Goal: Transaction & Acquisition: Subscribe to service/newsletter

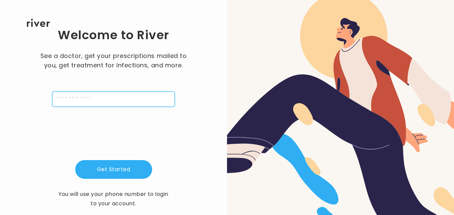
click at [144, 96] on input "tel" at bounding box center [113, 98] width 123 height 15
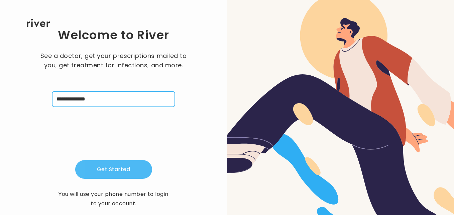
type input "**********"
click at [140, 174] on button "Get Started" at bounding box center [113, 169] width 77 height 19
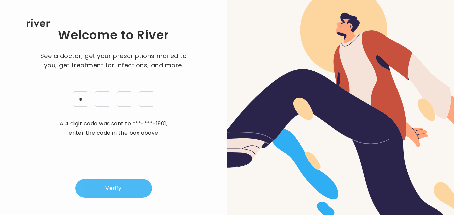
type input "*"
click at [148, 190] on button "Verify" at bounding box center [113, 188] width 77 height 19
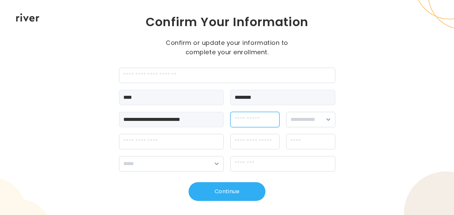
click at [275, 116] on input "dateOfBirth" at bounding box center [254, 119] width 49 height 15
type input "**********"
click at [330, 120] on select "**********" at bounding box center [310, 119] width 49 height 15
select select "****"
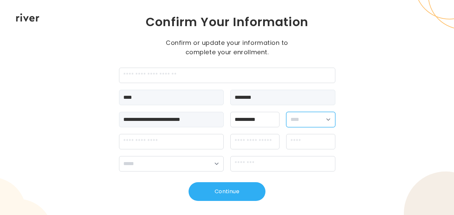
click at [286, 112] on select "**********" at bounding box center [310, 119] width 49 height 15
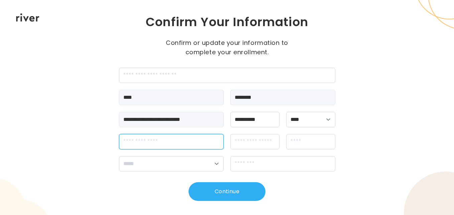
click at [199, 145] on input "streetAddress" at bounding box center [171, 141] width 105 height 15
type input "**********"
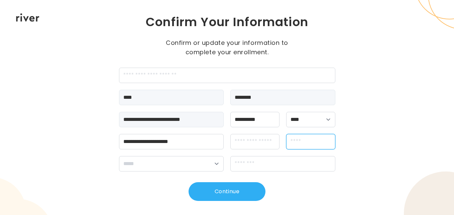
click at [304, 143] on input "city" at bounding box center [310, 141] width 49 height 15
type input "*******"
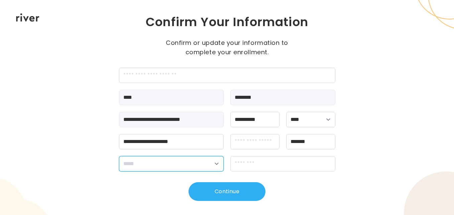
click at [215, 162] on select "**********" at bounding box center [171, 163] width 105 height 15
select select "**"
click at [119, 156] on select "**********" at bounding box center [171, 163] width 105 height 15
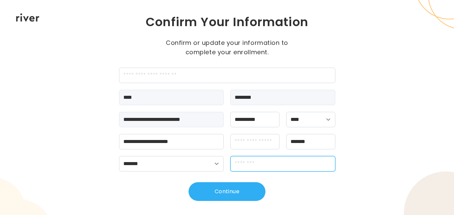
click at [278, 164] on input "zipCode" at bounding box center [282, 163] width 105 height 15
type input "*****"
click at [396, 178] on div "**********" at bounding box center [227, 107] width 454 height 215
click at [354, 145] on div "**********" at bounding box center [227, 107] width 454 height 215
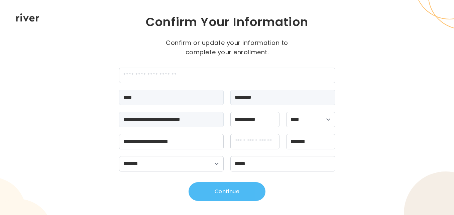
click at [257, 195] on button "Continue" at bounding box center [227, 191] width 77 height 19
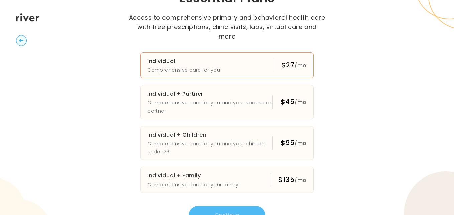
click at [257, 63] on button "Individual Comprehensive care for you $27 /mo" at bounding box center [226, 65] width 173 height 26
click at [261, 206] on button "Continue" at bounding box center [227, 215] width 77 height 19
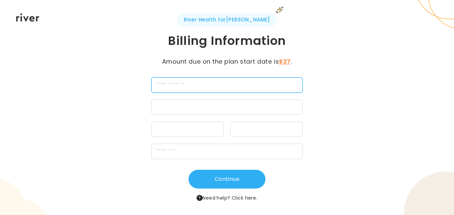
click at [274, 85] on input "cardName" at bounding box center [226, 84] width 151 height 15
type input "**********"
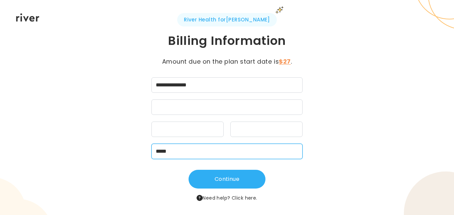
type input "*****"
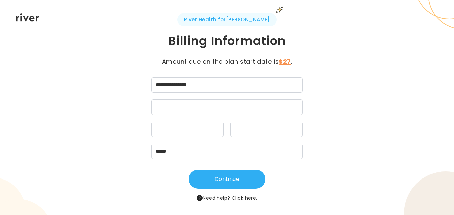
click at [333, 141] on div "**********" at bounding box center [227, 107] width 216 height 189
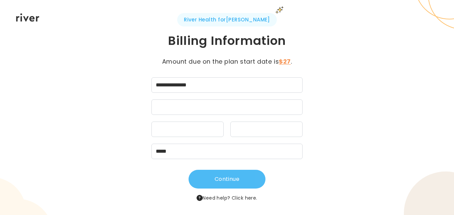
click at [260, 181] on button "Continue" at bounding box center [227, 179] width 77 height 19
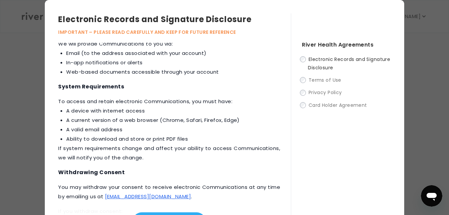
scroll to position [167, 0]
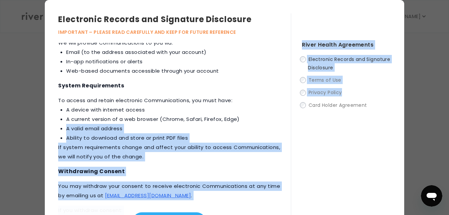
drag, startPoint x: 288, startPoint y: 127, endPoint x: 284, endPoint y: 125, distance: 4.2
click at [284, 125] on div "Electronic Records and Signature Disclosure IMPORTANT – PLEASE READ CAREFULLY A…" at bounding box center [224, 120] width 359 height 241
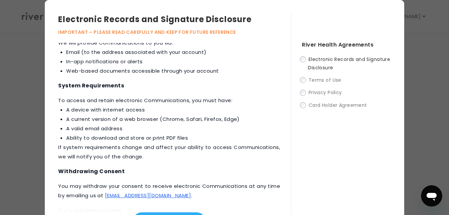
drag, startPoint x: 284, startPoint y: 125, endPoint x: 274, endPoint y: 111, distance: 17.8
click at [274, 111] on div "This Electronic Records and Signature Disclosure (“Disclosure”) applies to all …" at bounding box center [174, 137] width 233 height 188
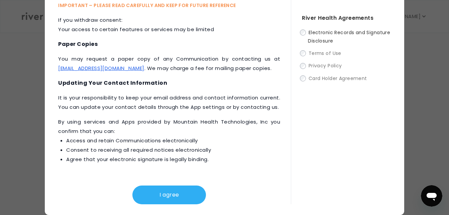
scroll to position [40, 0]
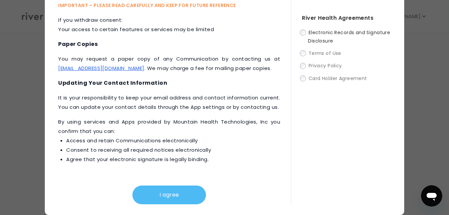
click at [197, 197] on button "I agree" at bounding box center [169, 194] width 74 height 19
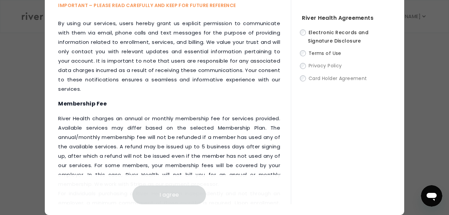
scroll to position [162, 0]
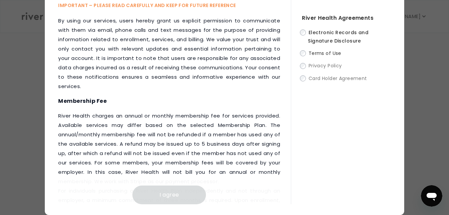
click at [291, 65] on div "River Health Agreements Electronic Records and Signature Disclosure Terms of Us…" at bounding box center [341, 95] width 100 height 217
drag, startPoint x: 288, startPoint y: 65, endPoint x: 288, endPoint y: 74, distance: 8.7
click at [291, 74] on div "River Health Agreements Electronic Records and Signature Disclosure Terms of Us…" at bounding box center [341, 95] width 100 height 217
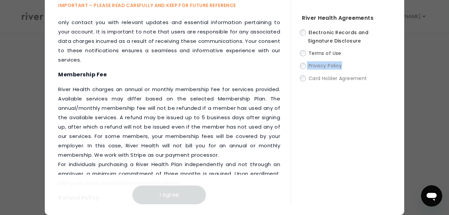
scroll to position [205, 0]
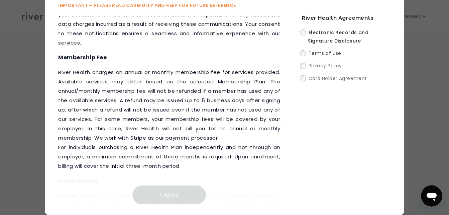
click at [270, 53] on h4 "Membership Fee" at bounding box center [169, 57] width 222 height 9
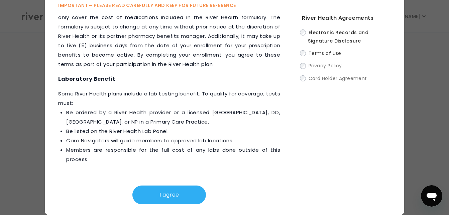
scroll to position [1057, 0]
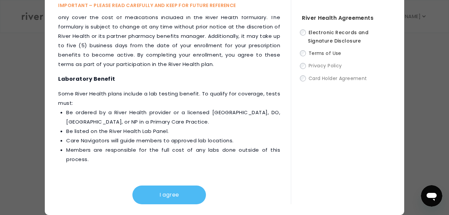
click at [197, 197] on button "I agree" at bounding box center [169, 194] width 74 height 19
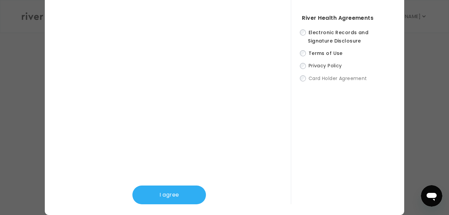
scroll to position [27, 0]
click at [278, 47] on div "I agree" at bounding box center [174, 95] width 233 height 217
click at [278, 50] on div "I agree" at bounding box center [174, 95] width 233 height 217
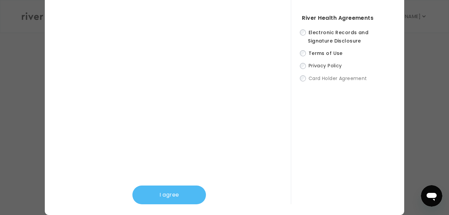
click at [201, 197] on button "I agree" at bounding box center [169, 194] width 74 height 19
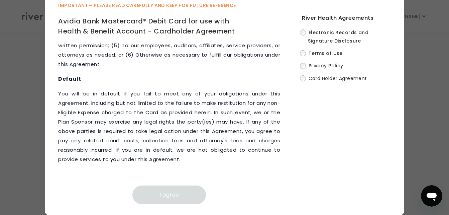
scroll to position [3853, 0]
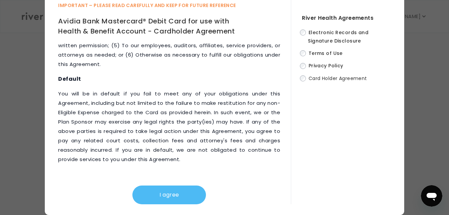
click at [199, 195] on button "I agree" at bounding box center [169, 194] width 74 height 19
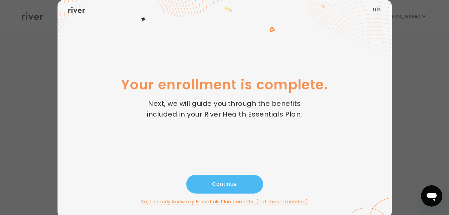
click at [257, 185] on button "Continue" at bounding box center [224, 184] width 77 height 19
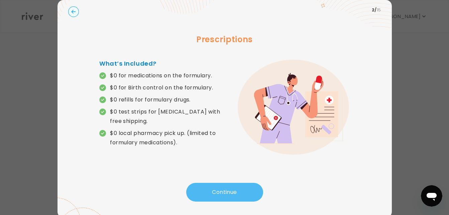
click at [256, 195] on button "Continue" at bounding box center [224, 192] width 77 height 19
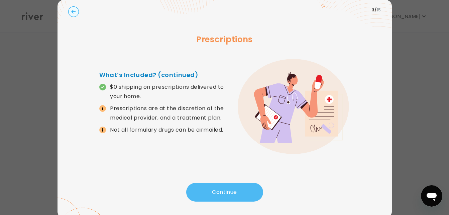
click at [256, 193] on button "Continue" at bounding box center [224, 192] width 77 height 19
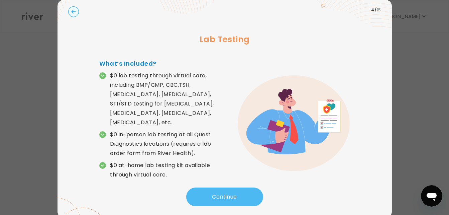
click at [257, 196] on button "Continue" at bounding box center [224, 196] width 77 height 19
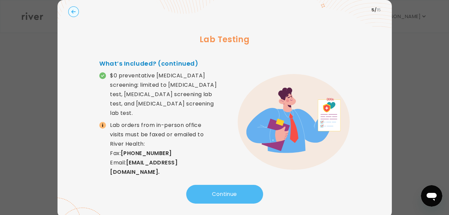
click at [256, 194] on button "Continue" at bounding box center [224, 194] width 77 height 19
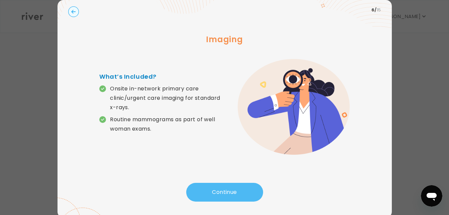
click at [256, 195] on button "Continue" at bounding box center [224, 192] width 77 height 19
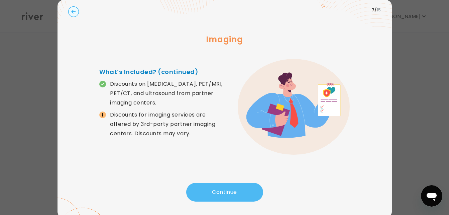
click at [256, 193] on button "Continue" at bounding box center [224, 192] width 77 height 19
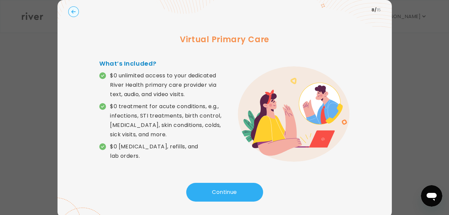
click at [256, 201] on div "Continue" at bounding box center [224, 194] width 313 height 23
click at [255, 193] on button "Continue" at bounding box center [224, 192] width 77 height 19
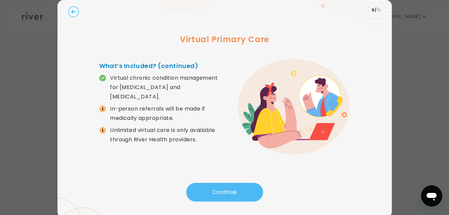
click at [254, 194] on button "Continue" at bounding box center [224, 192] width 77 height 19
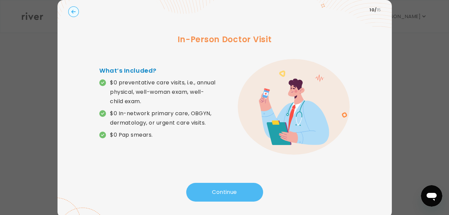
click at [258, 194] on button "Continue" at bounding box center [224, 192] width 77 height 19
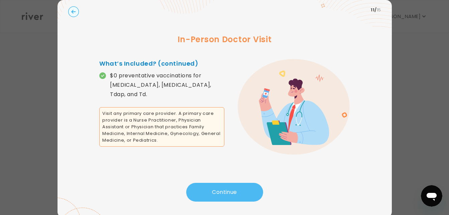
click at [256, 194] on button "Continue" at bounding box center [224, 192] width 77 height 19
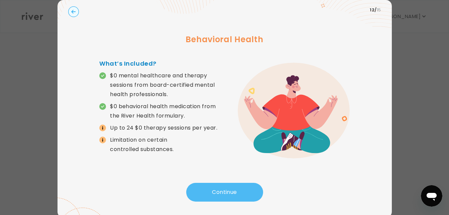
click at [256, 194] on button "Continue" at bounding box center [224, 192] width 77 height 19
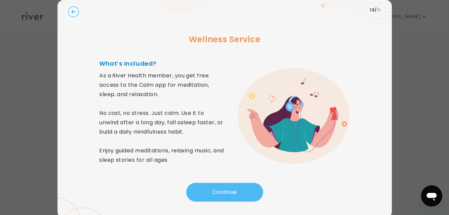
click at [258, 191] on button "Continue" at bounding box center [224, 192] width 77 height 19
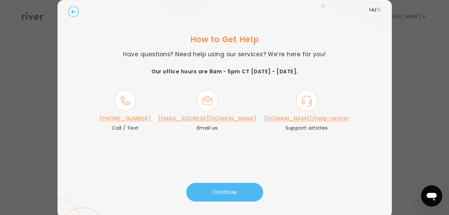
click at [258, 193] on button "Continue" at bounding box center [224, 192] width 77 height 19
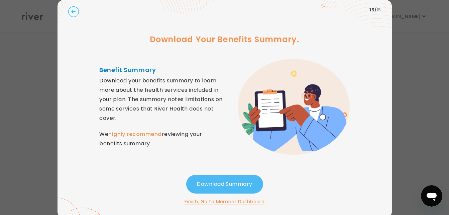
click at [257, 186] on button "Download Summary" at bounding box center [224, 184] width 77 height 19
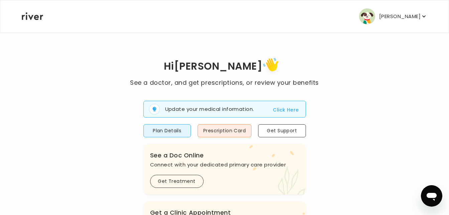
click at [295, 112] on button "Click Here" at bounding box center [286, 110] width 26 height 8
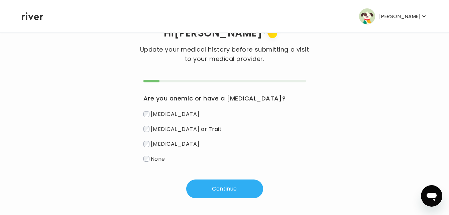
scroll to position [30, 0]
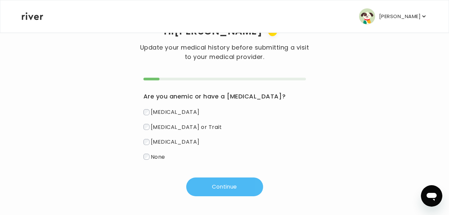
click at [258, 187] on button "Continue" at bounding box center [224, 186] width 77 height 19
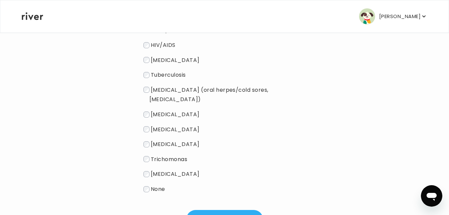
scroll to position [116, 0]
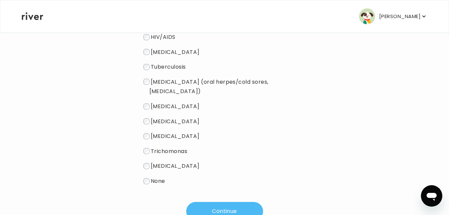
click at [261, 202] on button "Continue" at bounding box center [224, 211] width 77 height 19
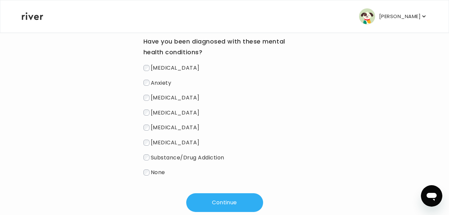
scroll to position [86, 0]
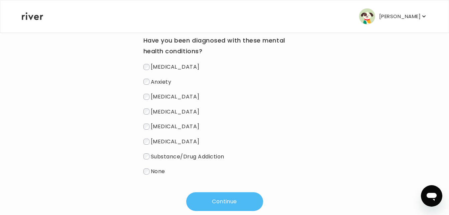
click at [261, 200] on button "Continue" at bounding box center [224, 201] width 77 height 19
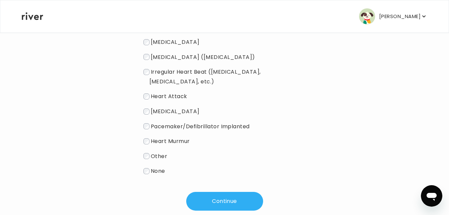
scroll to position [112, 0]
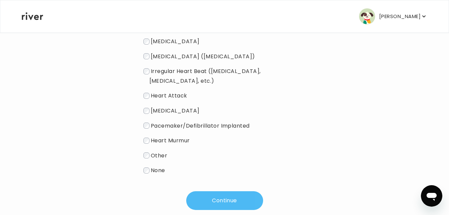
click at [261, 191] on button "Continue" at bounding box center [224, 200] width 77 height 19
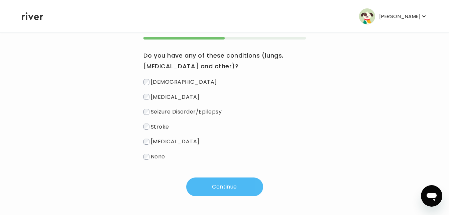
scroll to position [71, 0]
click at [259, 190] on button "Continue" at bounding box center [224, 186] width 77 height 19
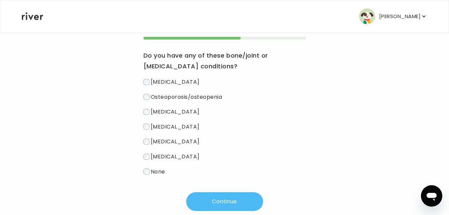
click at [261, 203] on button "Continue" at bounding box center [224, 201] width 77 height 19
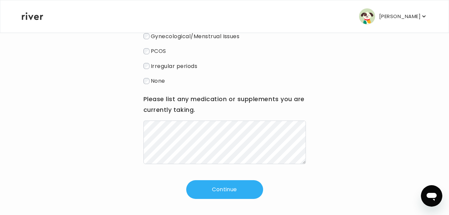
scroll to position [134, 0]
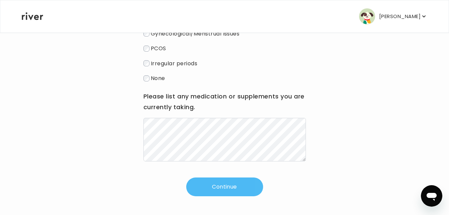
click at [259, 190] on button "Continue" at bounding box center [224, 186] width 77 height 19
click at [260, 185] on button "Continue" at bounding box center [224, 186] width 77 height 19
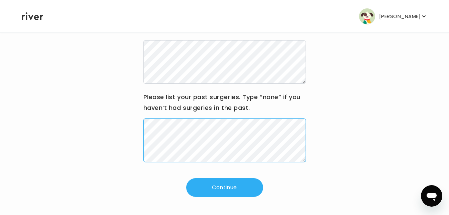
scroll to position [109, 0]
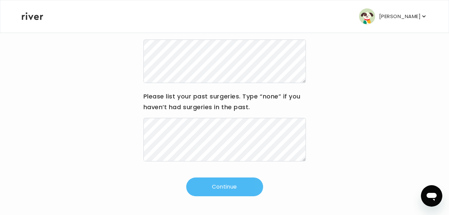
click at [256, 188] on button "Continue" at bounding box center [224, 186] width 77 height 19
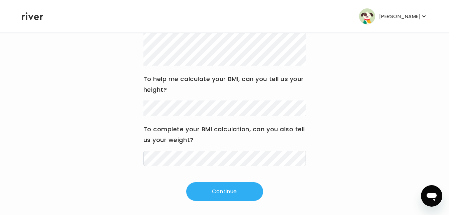
scroll to position [123, 0]
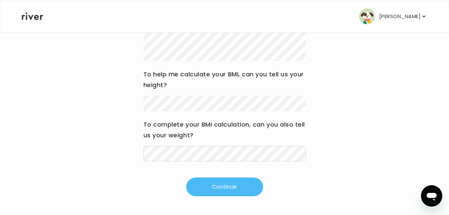
click at [260, 189] on button "Continue" at bounding box center [224, 186] width 77 height 19
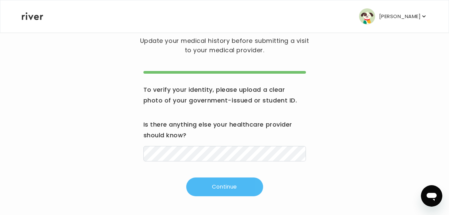
scroll to position [115, 0]
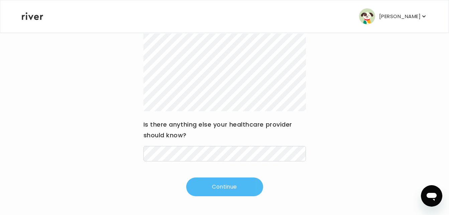
click at [259, 188] on button "Continue" at bounding box center [224, 186] width 77 height 19
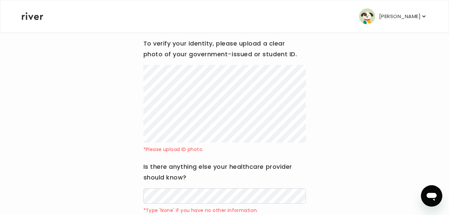
scroll to position [84, 0]
click at [422, 20] on button "RAUL JAUREGUI" at bounding box center [393, 16] width 68 height 16
click at [436, 65] on main "Hi RAUL Update your medical history before submitting a visit to your medical p…" at bounding box center [224, 91] width 449 height 351
click at [389, 55] on div "Hi RAUL Update your medical history before submitting a visit to your medical p…" at bounding box center [224, 107] width 406 height 281
click at [314, 88] on div "Hi RAUL Update your medical history before submitting a visit to your medical p…" at bounding box center [224, 107] width 406 height 281
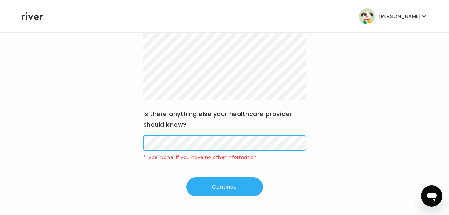
scroll to position [115, 0]
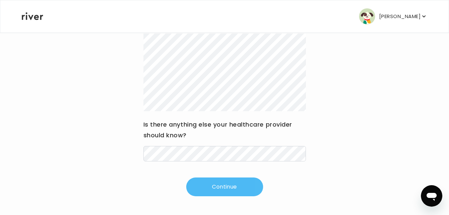
click at [258, 190] on button "Continue" at bounding box center [224, 186] width 77 height 19
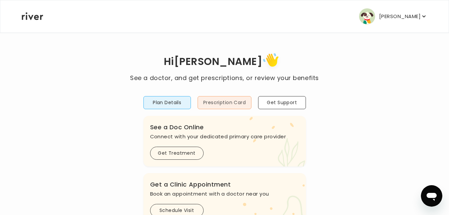
click at [249, 106] on button "Prescription Card" at bounding box center [225, 102] width 54 height 13
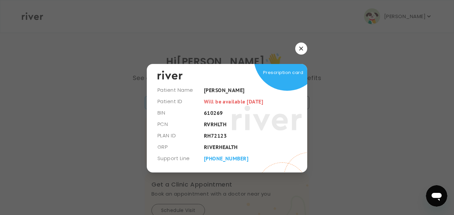
click at [305, 50] on button "button" at bounding box center [301, 48] width 12 height 12
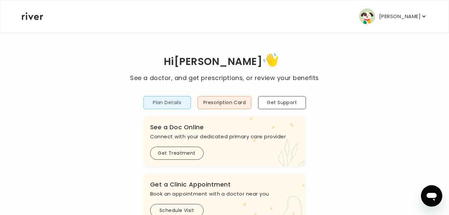
click at [187, 103] on button "Plan Details" at bounding box center [166, 102] width 47 height 13
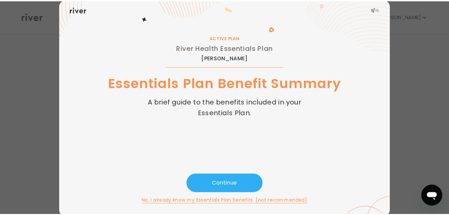
scroll to position [24, 0]
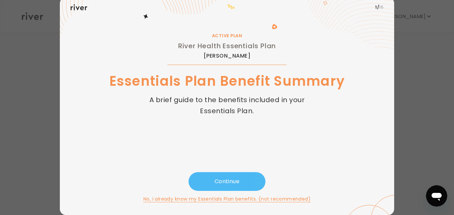
click at [260, 181] on button "Continue" at bounding box center [227, 181] width 77 height 19
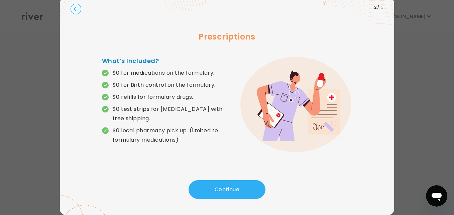
click at [415, 66] on div at bounding box center [227, 107] width 454 height 215
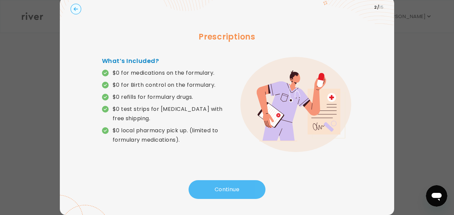
click at [260, 190] on button "Continue" at bounding box center [227, 189] width 77 height 19
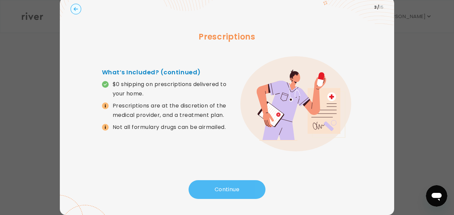
click at [260, 190] on button "Continue" at bounding box center [227, 189] width 77 height 19
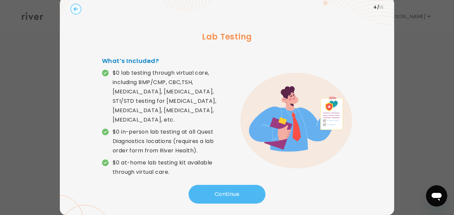
click at [260, 190] on button "Continue" at bounding box center [227, 194] width 77 height 19
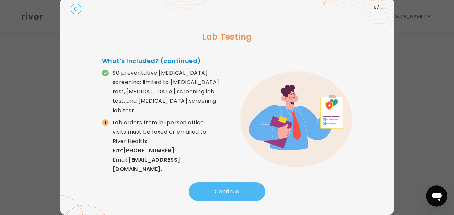
click at [260, 190] on button "Continue" at bounding box center [227, 191] width 77 height 19
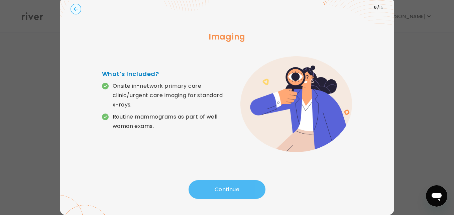
click at [260, 190] on button "Continue" at bounding box center [227, 189] width 77 height 19
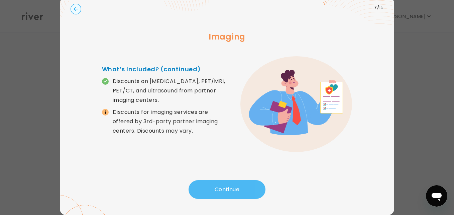
click at [260, 190] on button "Continue" at bounding box center [227, 189] width 77 height 19
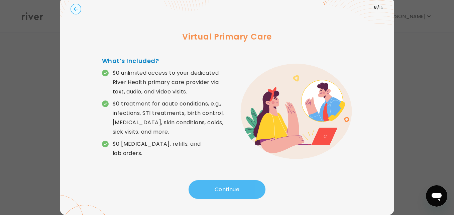
click at [260, 190] on button "Continue" at bounding box center [227, 189] width 77 height 19
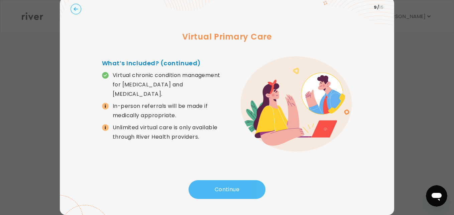
click at [260, 190] on button "Continue" at bounding box center [227, 189] width 77 height 19
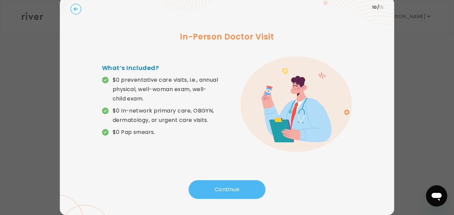
click at [260, 190] on button "Continue" at bounding box center [227, 189] width 77 height 19
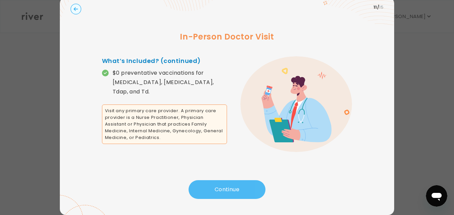
click at [260, 190] on button "Continue" at bounding box center [227, 189] width 77 height 19
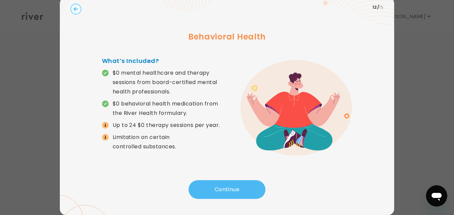
click at [260, 190] on button "Continue" at bounding box center [227, 189] width 77 height 19
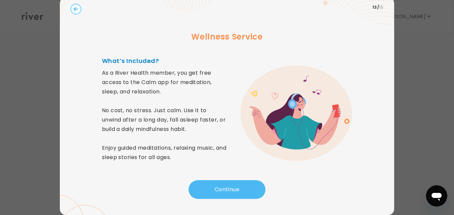
click at [260, 190] on button "Continue" at bounding box center [227, 189] width 77 height 19
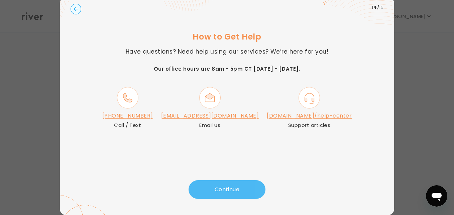
click at [260, 190] on button "Continue" at bounding box center [227, 189] width 77 height 19
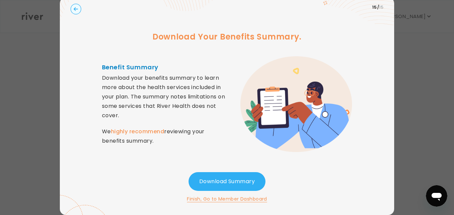
click at [260, 202] on button "Finish, Go to Member Dashboard" at bounding box center [227, 199] width 80 height 8
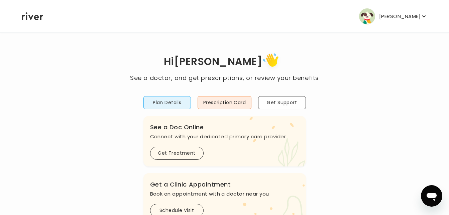
click at [424, 17] on icon "button" at bounding box center [424, 16] width 7 height 7
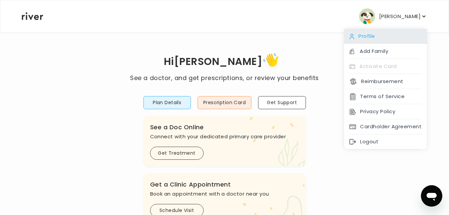
click at [413, 33] on div "Profile" at bounding box center [385, 36] width 83 height 15
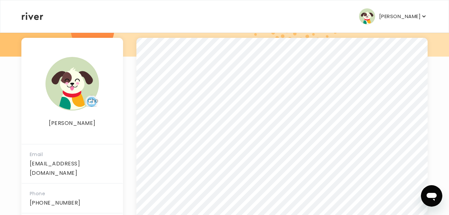
scroll to position [94, 0]
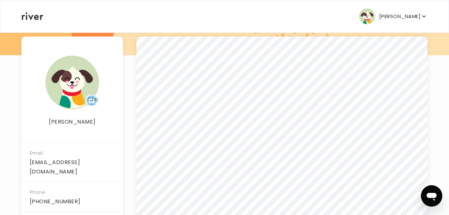
click at [435, 68] on main "RAUL JAUREGUI Email rauljauregui2179@hotmail.com Phone +1 (619) 519-1901 Addres…" at bounding box center [224, 97] width 449 height 383
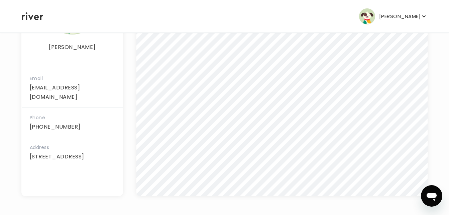
scroll to position [0, 0]
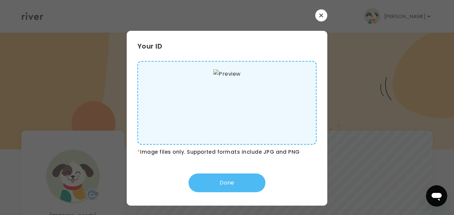
click at [261, 185] on button "Done" at bounding box center [227, 182] width 77 height 19
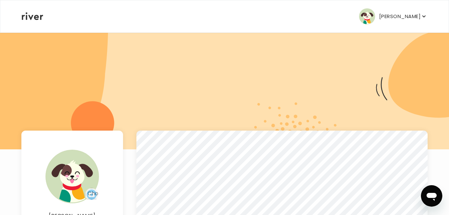
click at [423, 19] on icon "button" at bounding box center [424, 16] width 7 height 7
click at [442, 49] on div at bounding box center [224, 90] width 449 height 117
click at [374, 18] on img "button" at bounding box center [367, 16] width 16 height 16
click at [431, 22] on nav "RAUL JAUREGUI Profile Add Family Activate Card Reimbursement Terms of Service P…" at bounding box center [224, 16] width 448 height 32
click at [422, 17] on icon "button" at bounding box center [424, 16] width 7 height 7
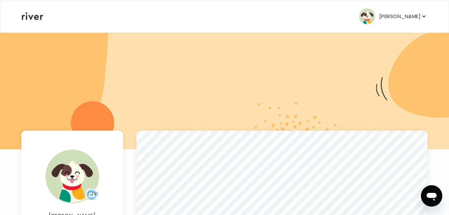
click at [284, 12] on div "RAUL JAUREGUI Profile Add Family Activate Card Reimbursement Terms of Service P…" at bounding box center [225, 16] width 406 height 32
click at [37, 18] on icon at bounding box center [32, 16] width 21 height 8
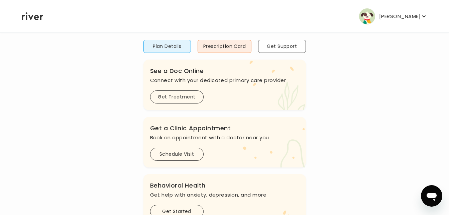
scroll to position [57, 0]
click at [248, 49] on button "Prescription Card" at bounding box center [225, 45] width 54 height 13
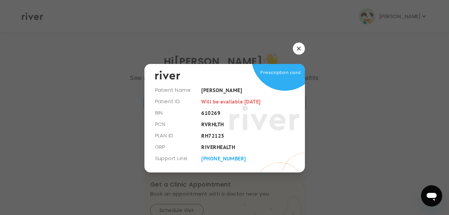
scroll to position [0, 0]
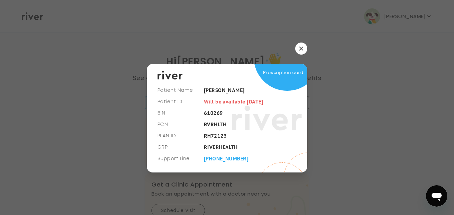
click at [304, 49] on button "button" at bounding box center [301, 48] width 12 height 12
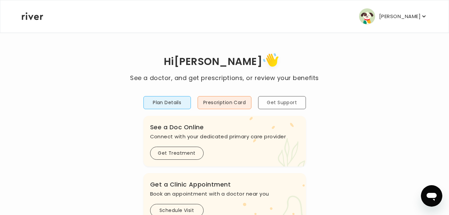
click at [302, 105] on button "Get Support" at bounding box center [281, 102] width 47 height 13
click at [301, 105] on button "Get Support" at bounding box center [281, 102] width 47 height 13
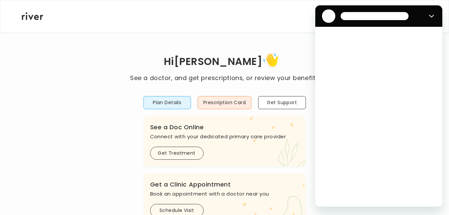
click at [326, 109] on div "Loading conversation" at bounding box center [378, 117] width 127 height 180
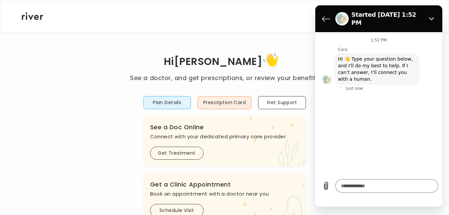
click at [432, 16] on icon "Close" at bounding box center [431, 18] width 5 height 5
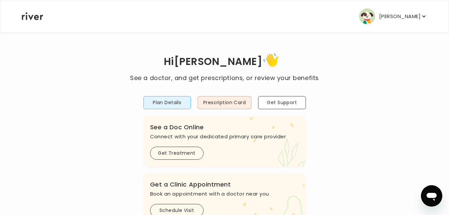
click at [422, 20] on button "RAUL JAUREGUI" at bounding box center [393, 16] width 68 height 16
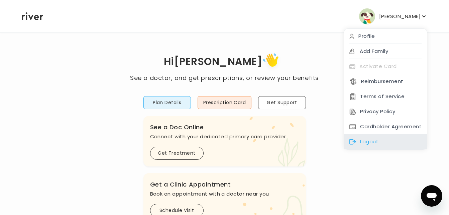
click at [409, 142] on div "Logout" at bounding box center [385, 141] width 83 height 15
type textarea "*"
